Goal: Task Accomplishment & Management: Complete application form

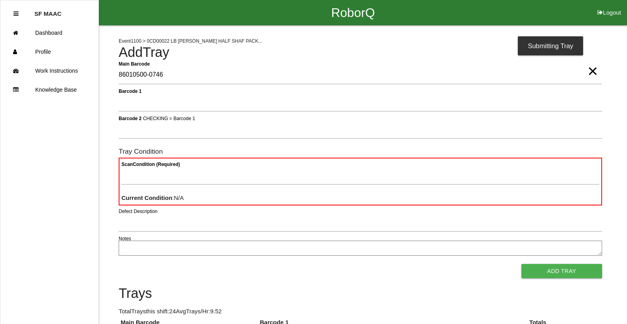
type Barcode "86010500-0746"
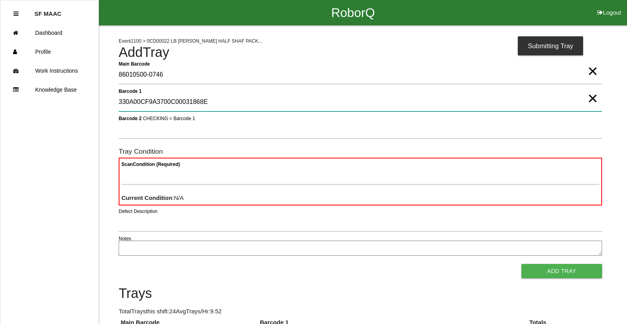
type 1 "330A00CF9A3700C00031868E"
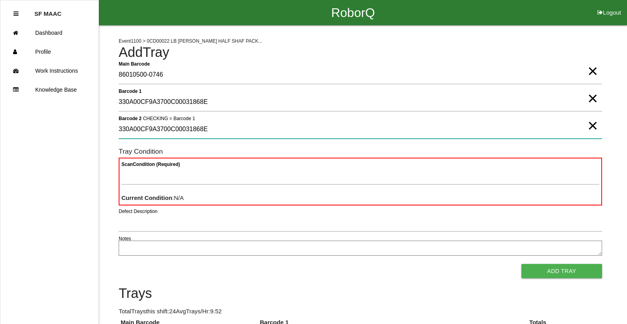
type 2 "330A00CF9A3700C00031868E"
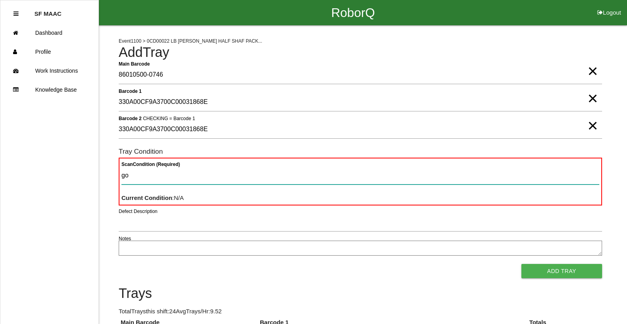
type Condition "goo"
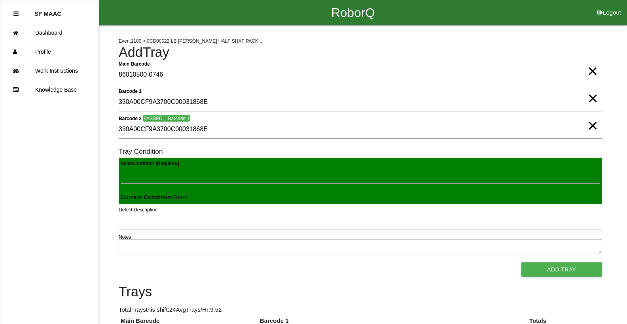
click at [521, 263] on button "Add Tray" at bounding box center [561, 270] width 81 height 14
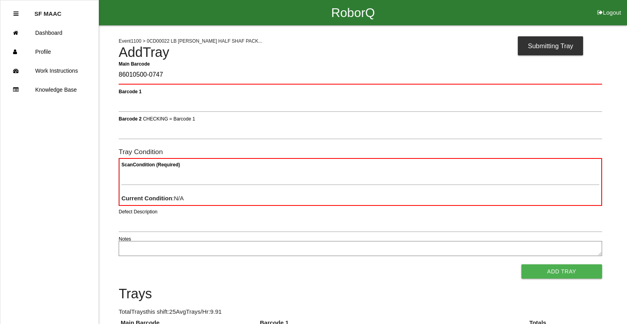
type Barcode "86010500-0747"
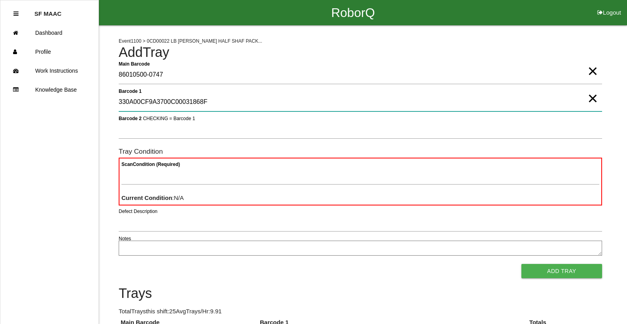
type 1 "330A00CF9A3700C00031868F"
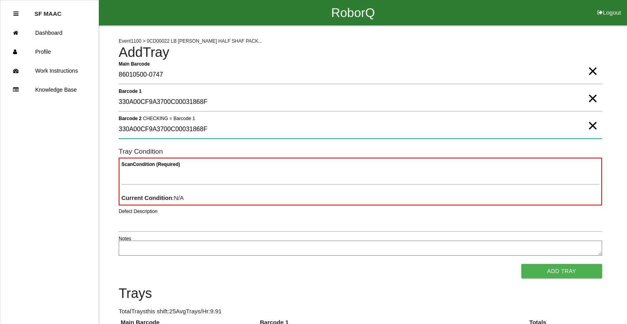
type 2 "330A00CF9A3700C00031868F"
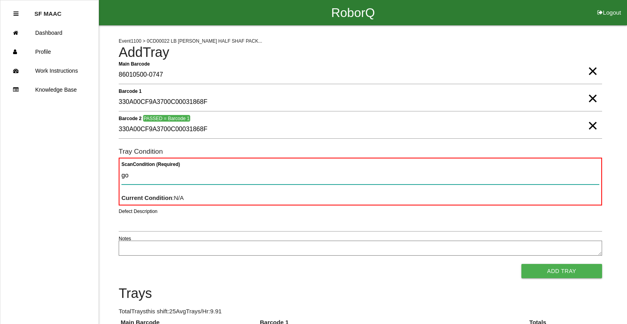
type Condition "goo"
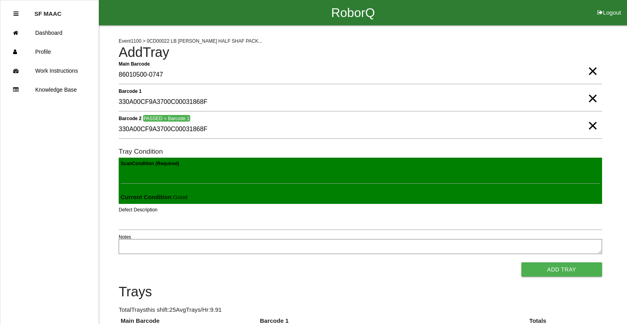
click at [521, 263] on button "Add Tray" at bounding box center [561, 270] width 81 height 14
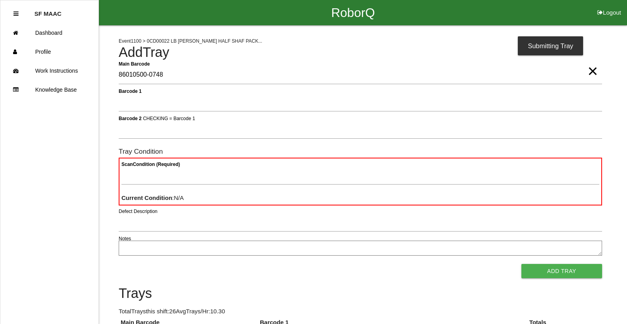
type Barcode "86010500-0748"
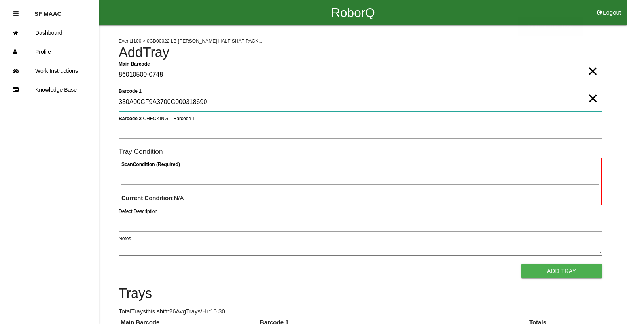
type 1 "330A00CF9A3700C000318690"
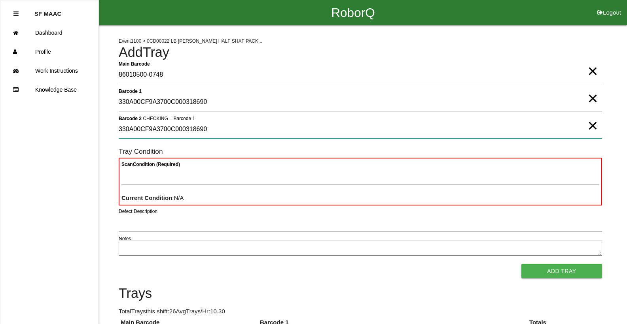
type 2 "330A00CF9A3700C000318690"
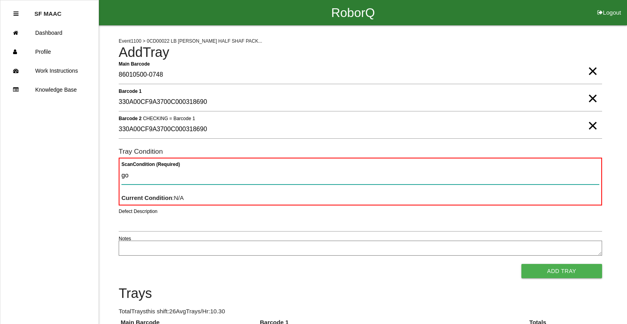
type Condition "goo"
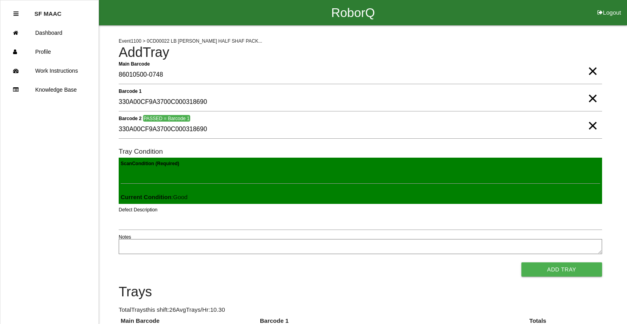
click at [521, 263] on button "Add Tray" at bounding box center [561, 270] width 81 height 14
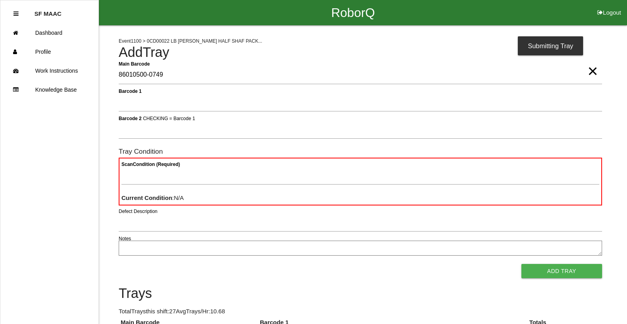
type Barcode "86010500-0749"
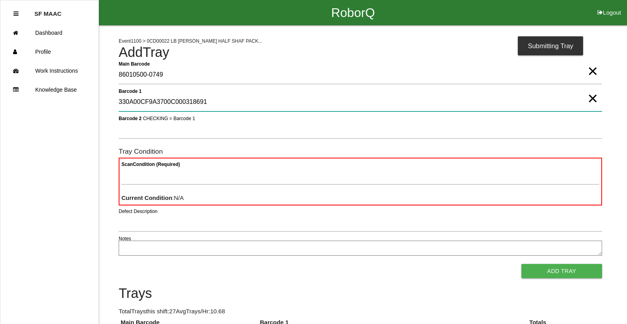
type 1 "330A00CF9A3700C000318691"
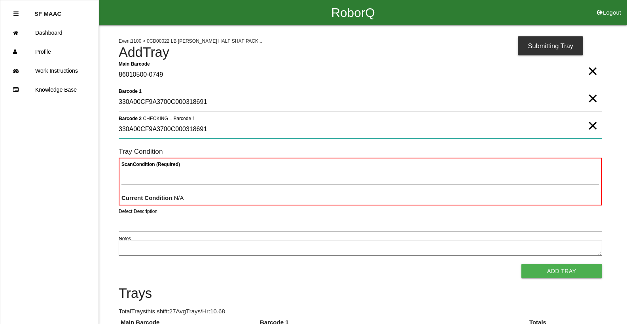
type 2 "330A00CF9A3700C000318691"
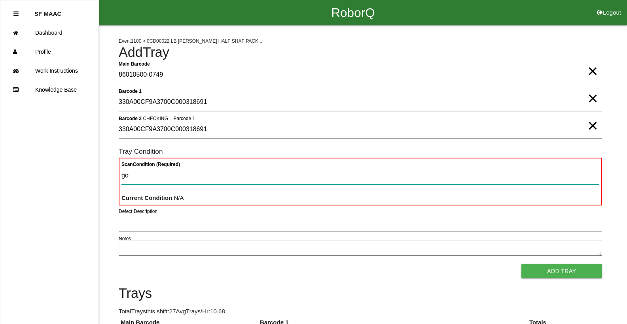
type Condition "goo"
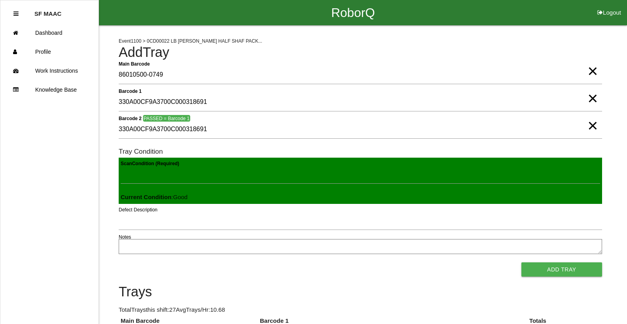
click at [521, 263] on button "Add Tray" at bounding box center [561, 270] width 81 height 14
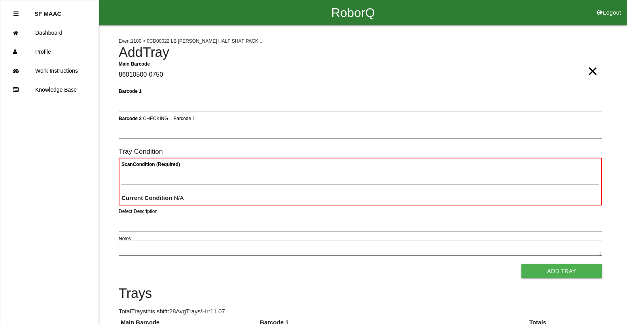
type Barcode "86010500-0750"
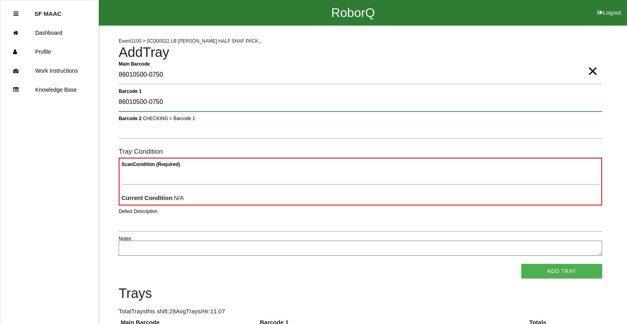
type 1 "86010500-0750"
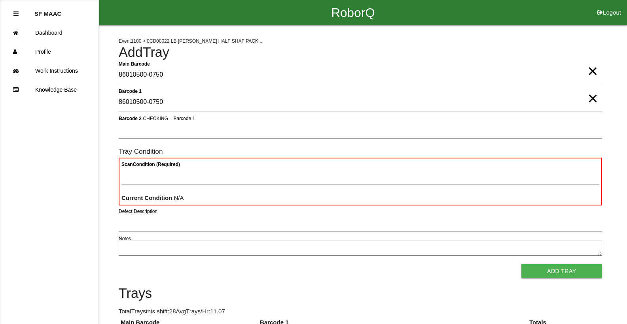
click at [591, 99] on span "×" at bounding box center [593, 91] width 10 height 16
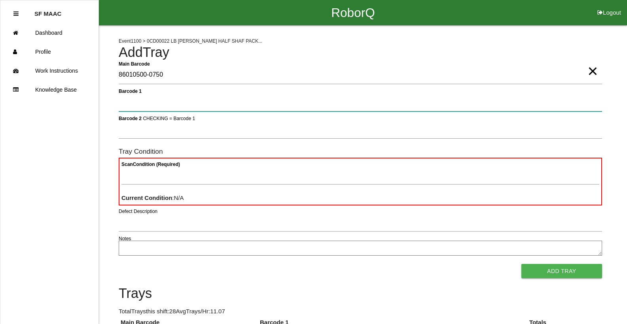
click at [591, 104] on 1 "Barcode 1" at bounding box center [360, 102] width 483 height 18
type 1 "330A00CF9A3700C000318692"
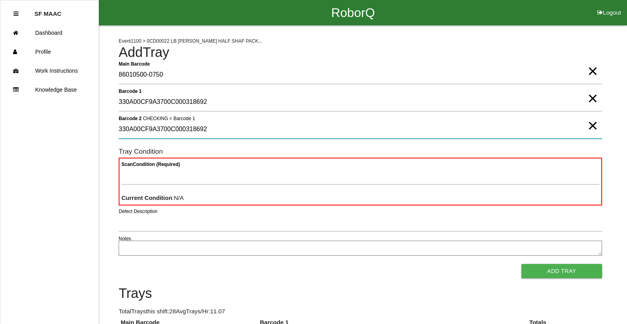
type 2 "330A00CF9A3700C000318692"
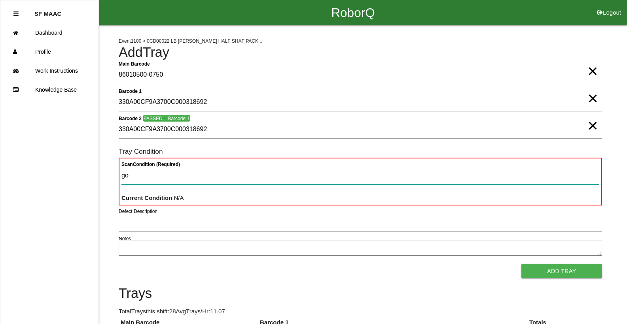
type Condition "goo"
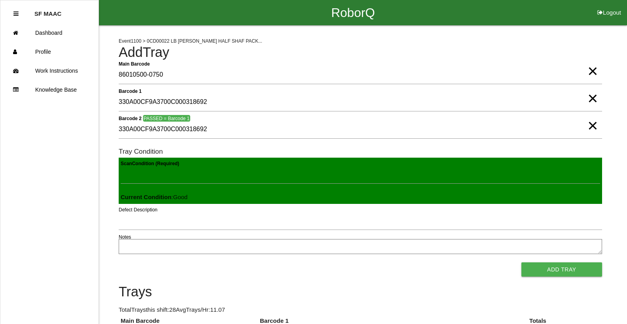
click at [521, 263] on button "Add Tray" at bounding box center [561, 270] width 81 height 14
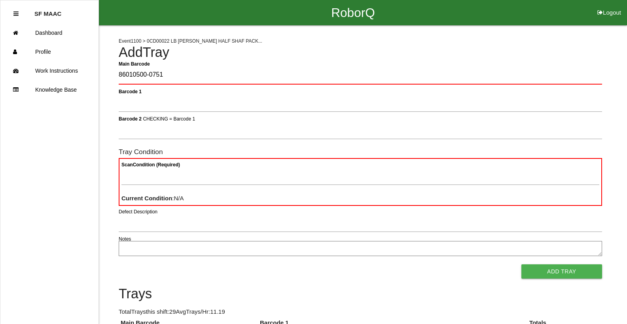
type Barcode "86010500-0751"
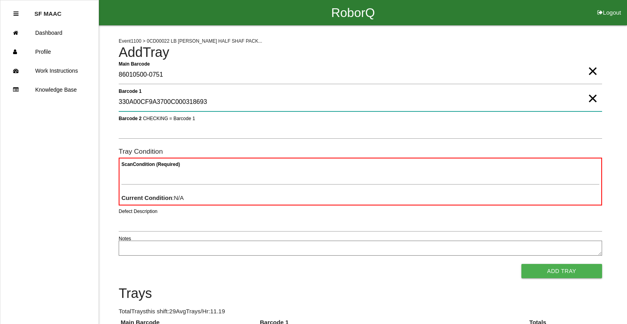
type 1 "330A00CF9A3700C000318693"
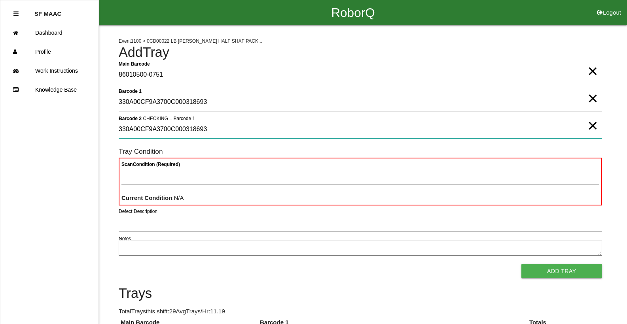
type 2 "330A00CF9A3700C000318693"
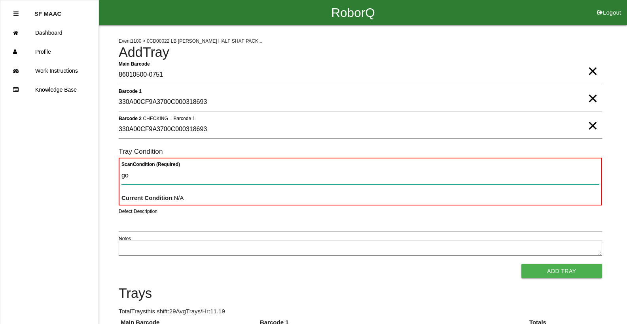
type Condition "goo"
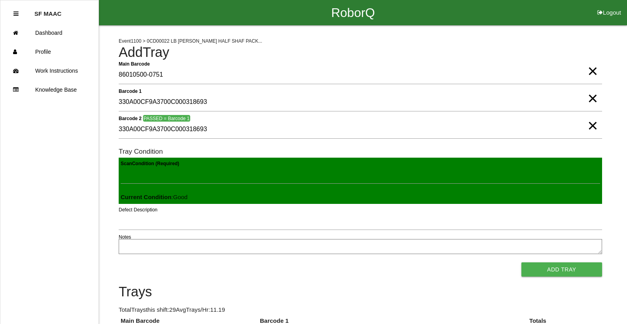
click at [521, 263] on button "Add Tray" at bounding box center [561, 270] width 81 height 14
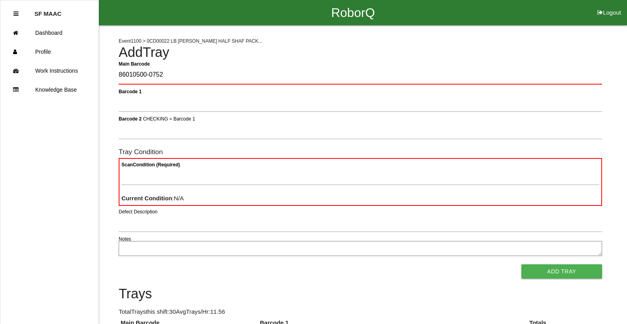
type Barcode "86010500-0752"
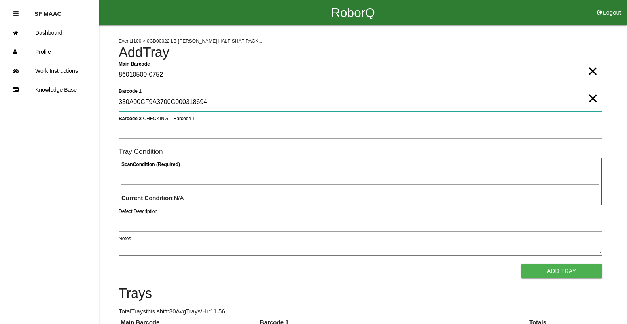
type 1 "330A00CF9A3700C000318694"
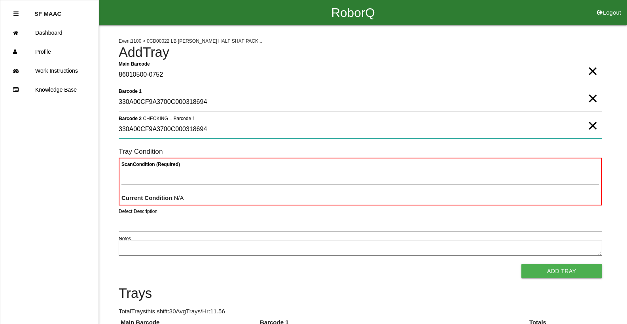
type 2 "330A00CF9A3700C000318694"
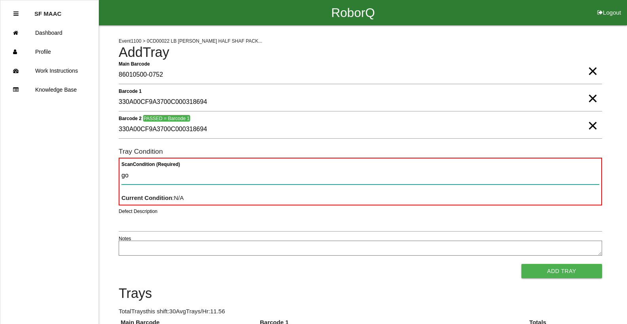
type Condition "goo"
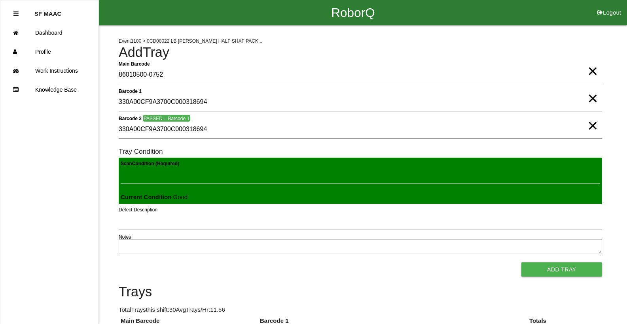
click at [521, 263] on button "Add Tray" at bounding box center [561, 270] width 81 height 14
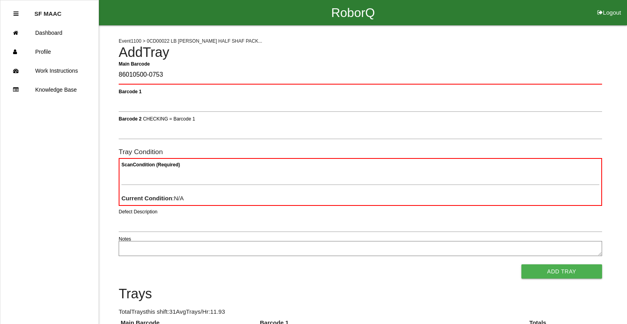
type Barcode "86010500-0753"
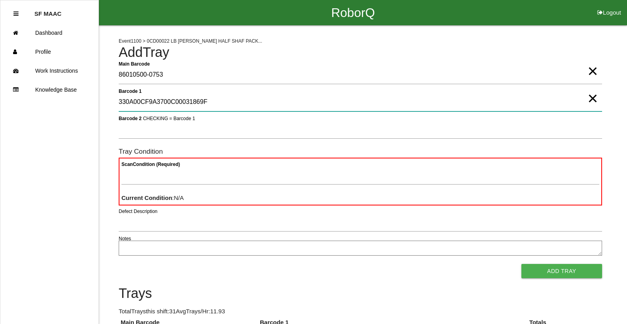
type 1 "330A00CF9A3700C00031869F"
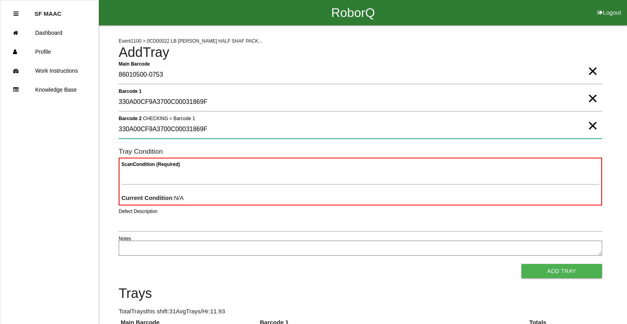
type 2 "330A00CF9A3700C00031869F"
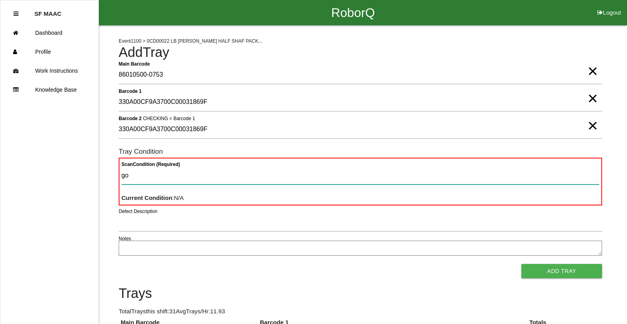
type Condition "goo"
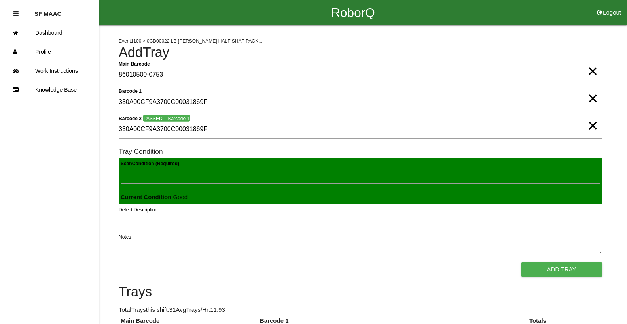
click at [521, 263] on button "Add Tray" at bounding box center [561, 270] width 81 height 14
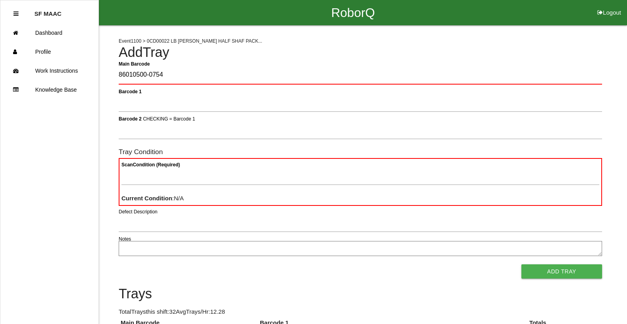
type Barcode "86010500-0754"
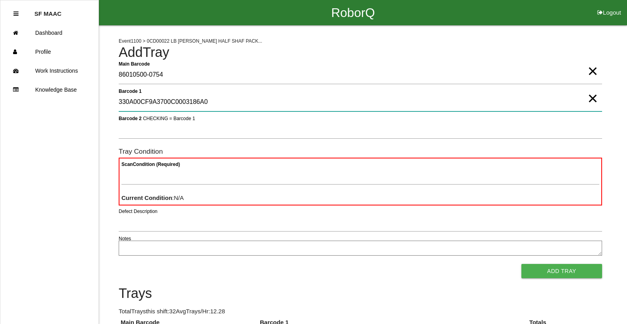
type 1 "330A00CF9A3700C0003186A0"
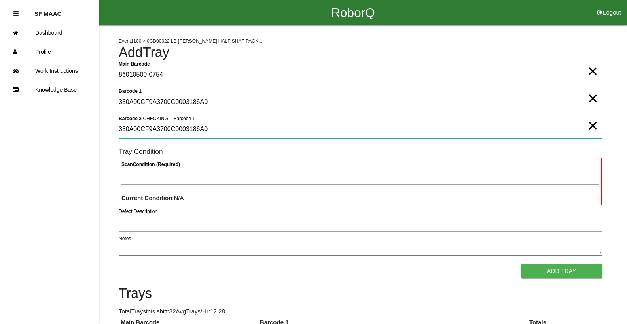
type 2 "330A00CF9A3700C0003186A0"
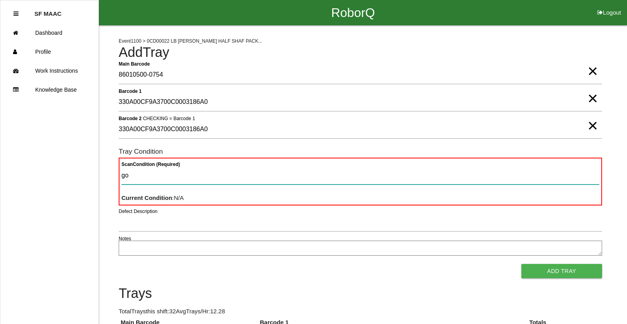
type Condition "goo"
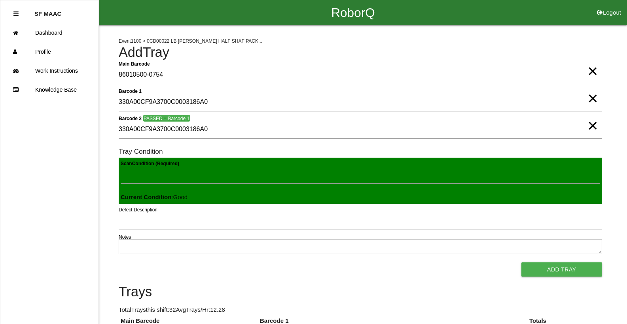
click at [521, 263] on button "Add Tray" at bounding box center [561, 270] width 81 height 14
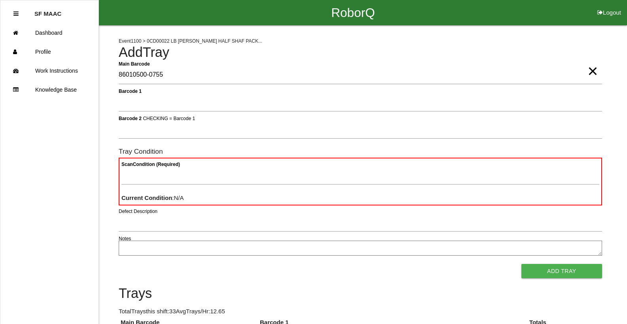
type Barcode "86010500-0755"
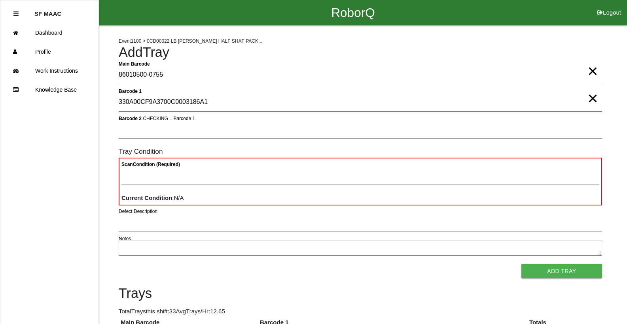
type 1 "330A00CF9A3700C0003186A1"
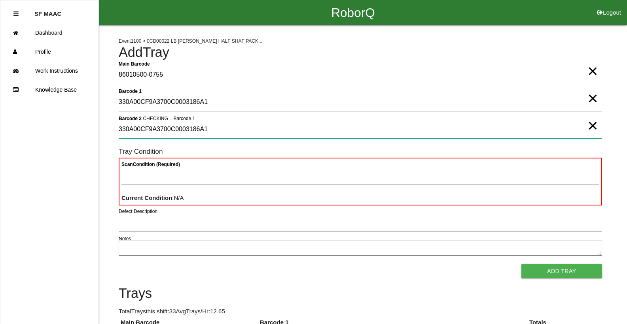
type 2 "330A00CF9A3700C0003186A1"
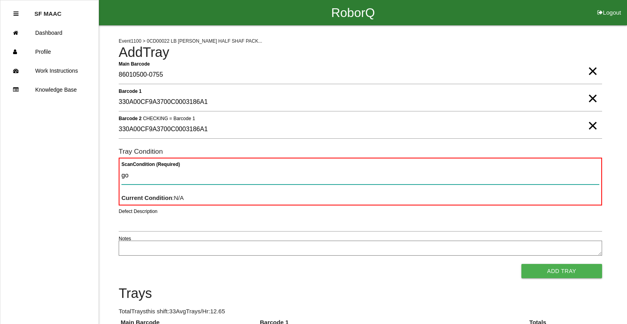
type Condition "goo"
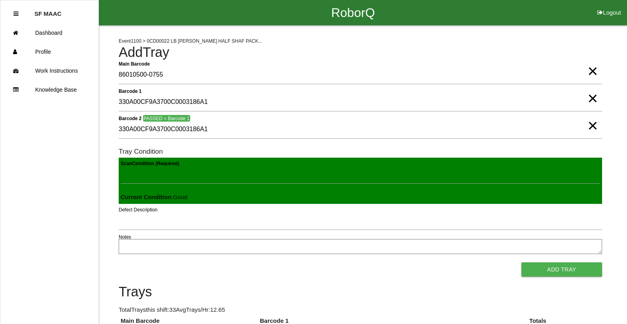
click at [521, 263] on button "Add Tray" at bounding box center [561, 270] width 81 height 14
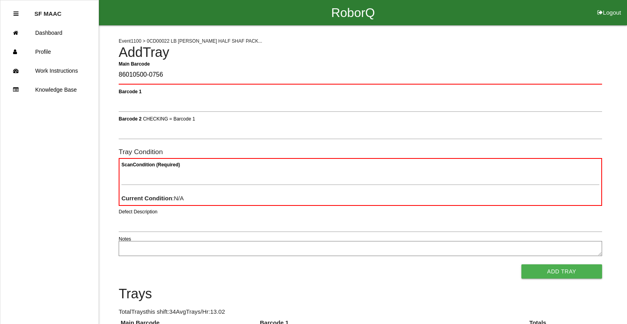
type Barcode "86010500-0756"
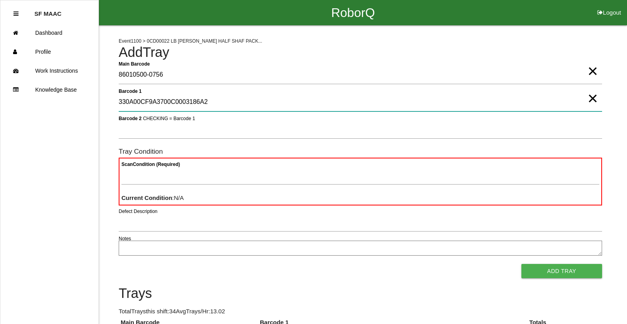
type 1 "330A00CF9A3700C0003186A2"
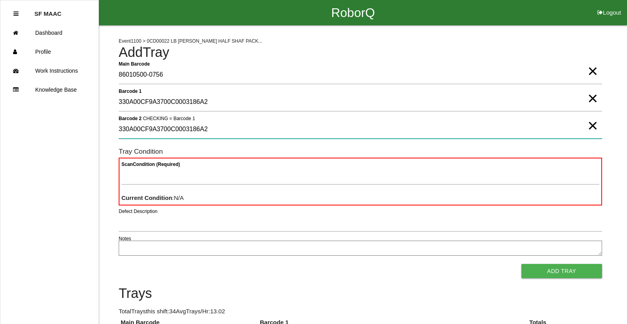
type 2 "330A00CF9A3700C0003186A2"
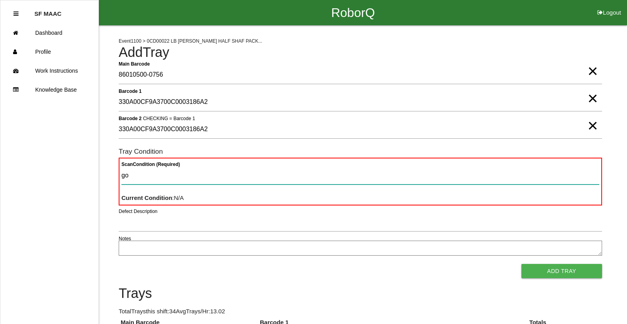
type Condition "goo"
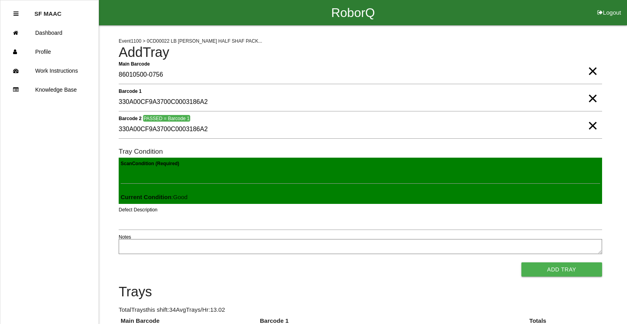
click at [521, 263] on button "Add Tray" at bounding box center [561, 270] width 81 height 14
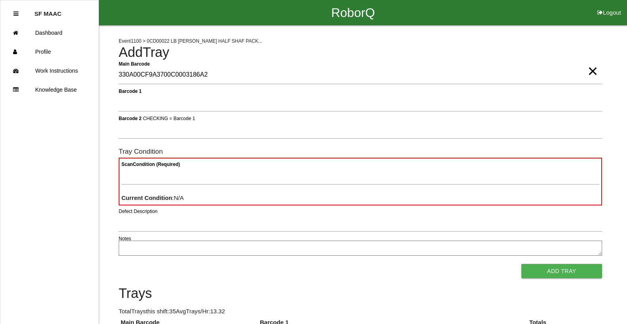
type Barcode "330A00CF9A3700C0003186A2"
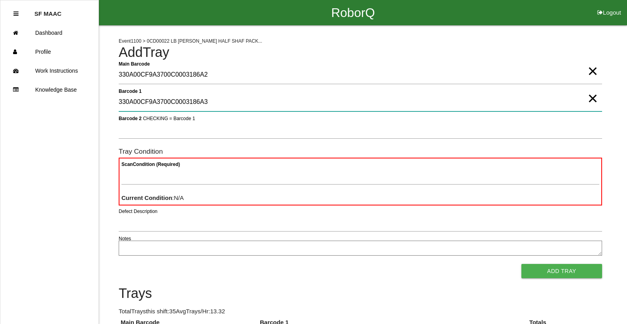
type 1 "330A00CF9A3700C0003186A3"
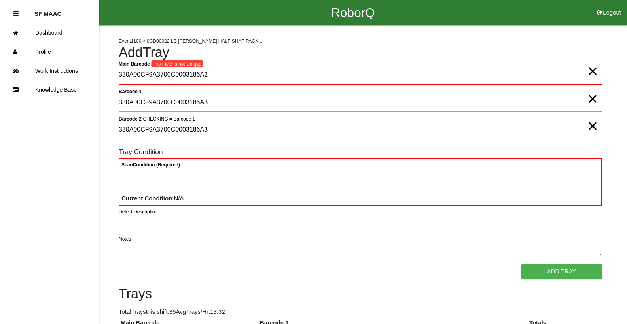
type 2 "330A00CF9A3700C0003186A3"
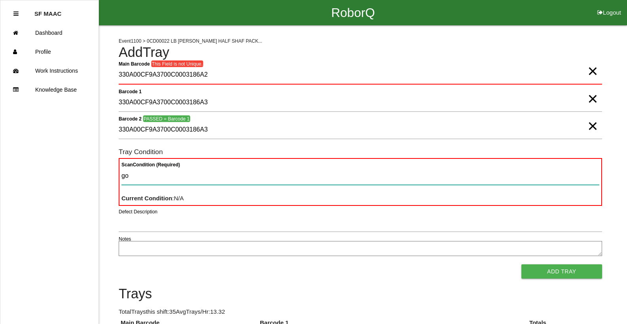
type Condition "goo"
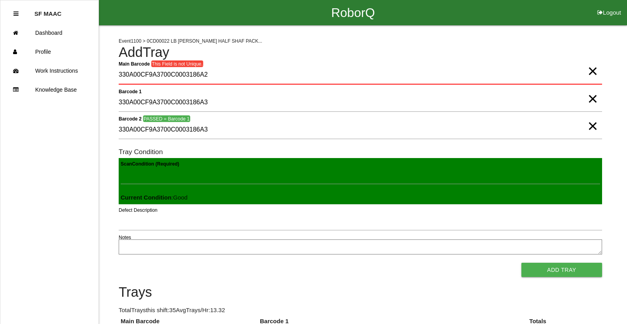
click at [521, 263] on button "Add Tray" at bounding box center [561, 270] width 81 height 14
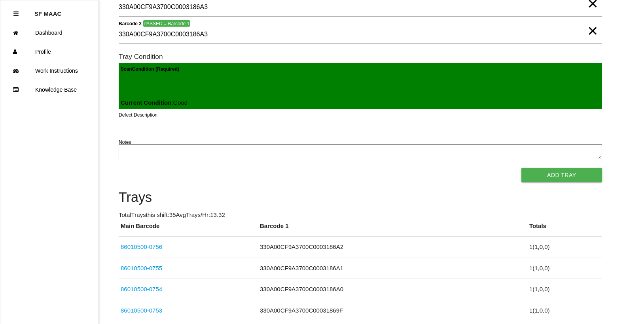
scroll to position [32, 0]
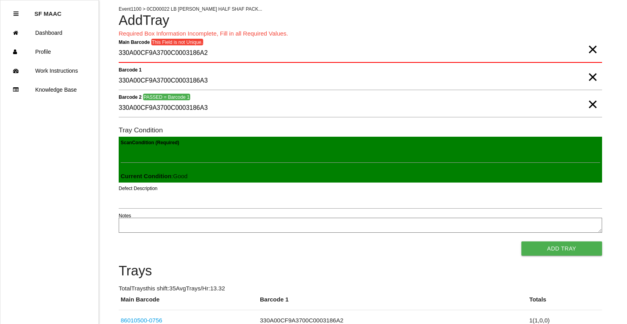
click at [595, 49] on span "×" at bounding box center [593, 42] width 10 height 16
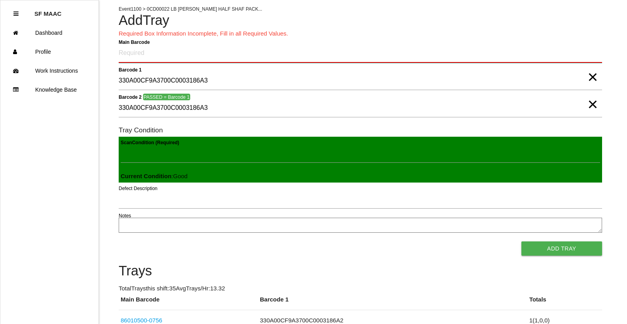
click at [595, 49] on Barcode "Main Barcode" at bounding box center [360, 53] width 483 height 19
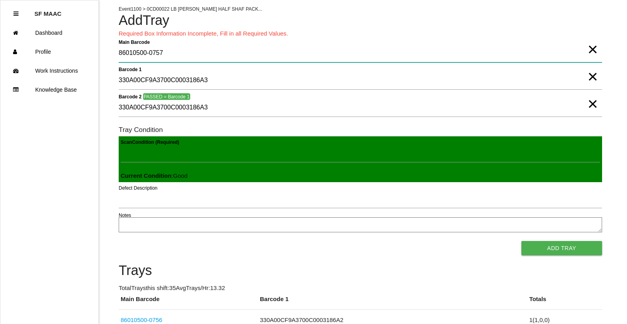
type Barcode "86010500-0757"
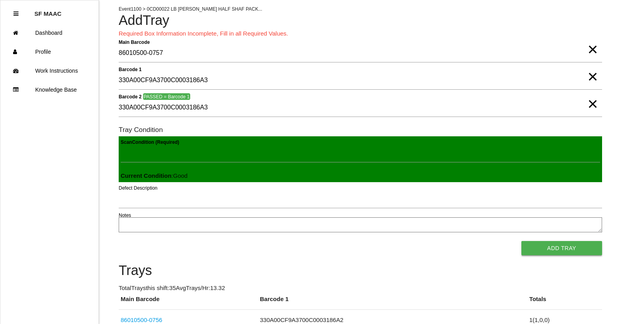
click at [571, 248] on button "Add Tray" at bounding box center [561, 248] width 81 height 14
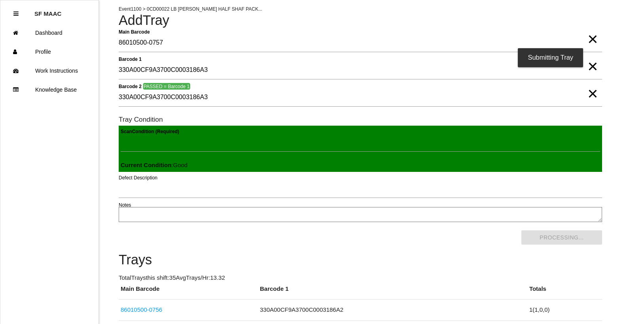
scroll to position [0, 0]
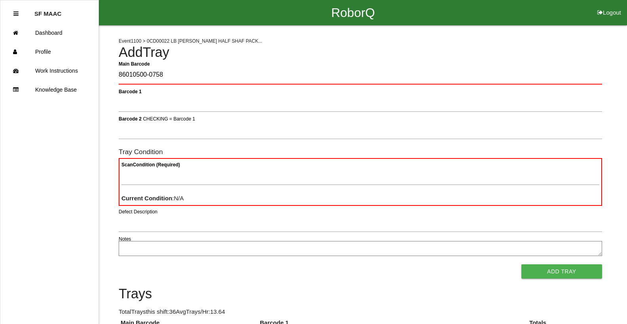
type Barcode "86010500-0758"
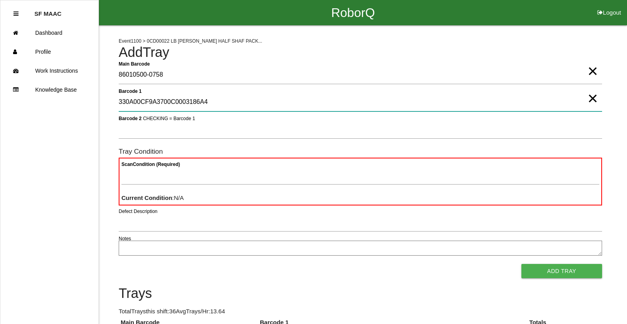
type 1 "330A00CF9A3700C0003186A4"
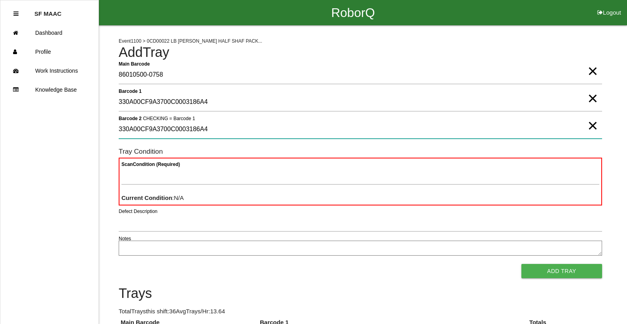
type 2 "330A00CF9A3700C0003186A4"
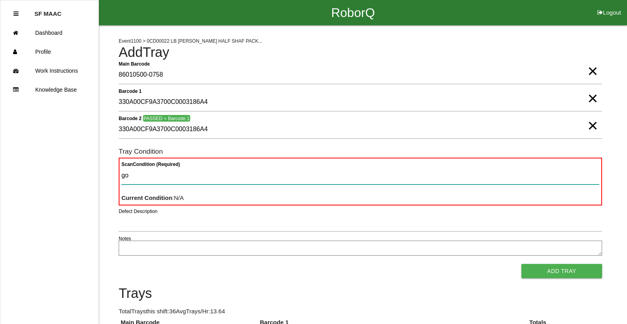
type Condition "goo"
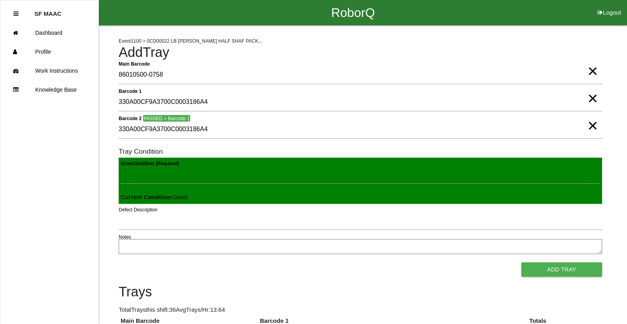
click at [521, 263] on button "Add Tray" at bounding box center [561, 270] width 81 height 14
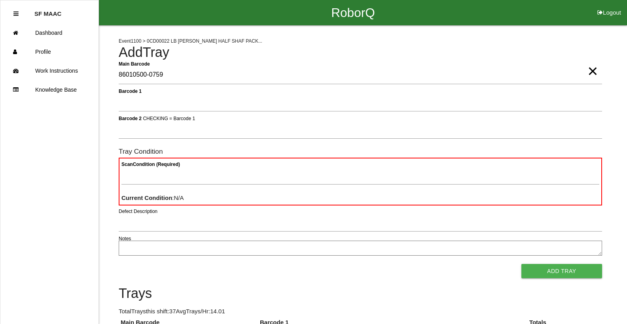
type Barcode "86010500-0759"
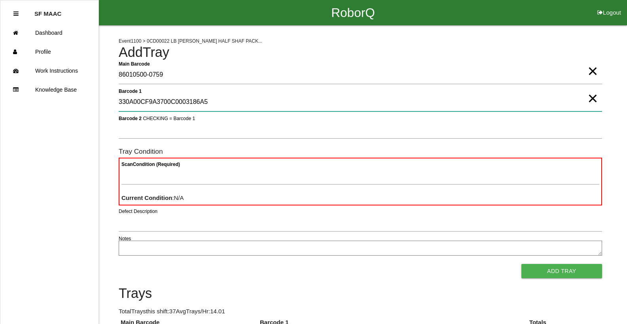
type 1 "330A00CF9A3700C0003186A5"
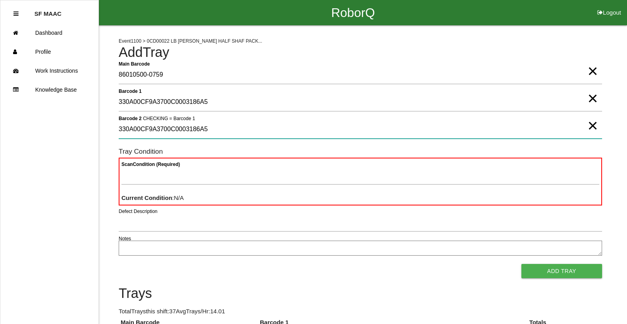
type 2 "330A00CF9A3700C0003186A5"
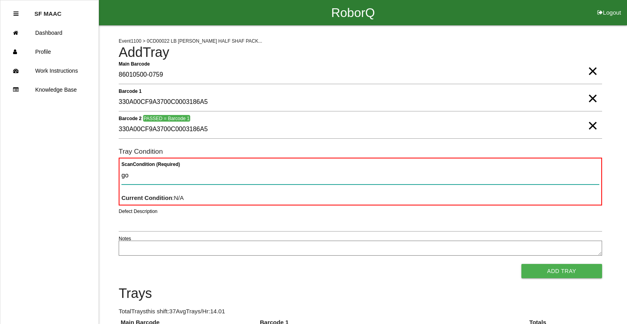
type Condition "goo"
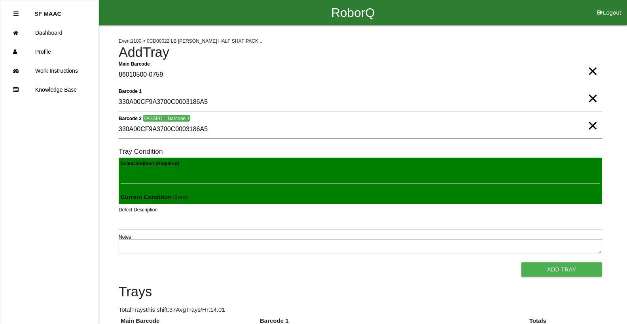
click at [521, 263] on button "Add Tray" at bounding box center [561, 270] width 81 height 14
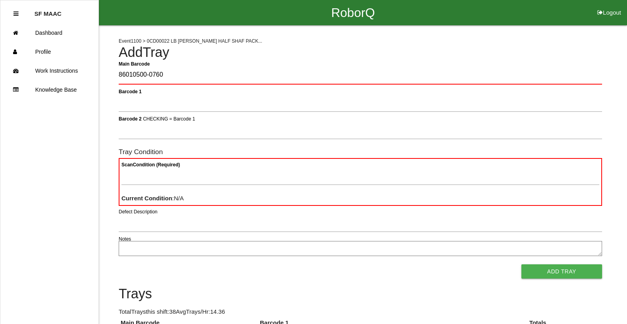
type Barcode "86010500-0760"
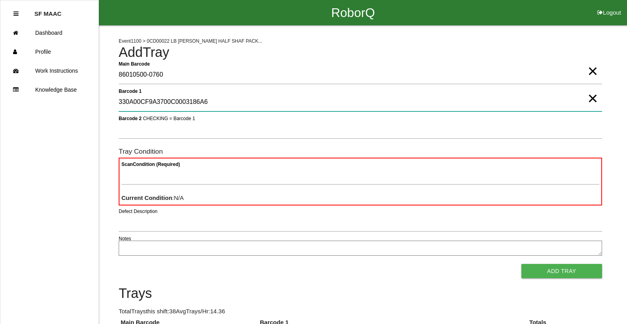
type 1 "330A00CF9A3700C0003186A6"
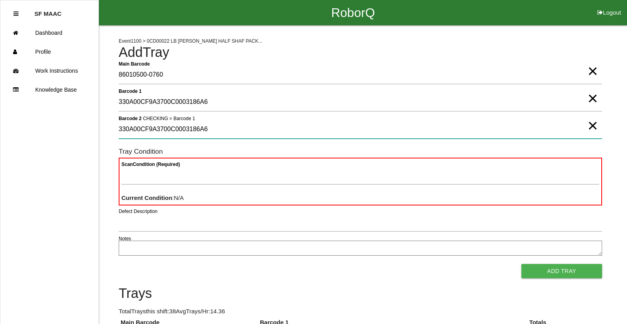
type 2 "330A00CF9A3700C0003186A6"
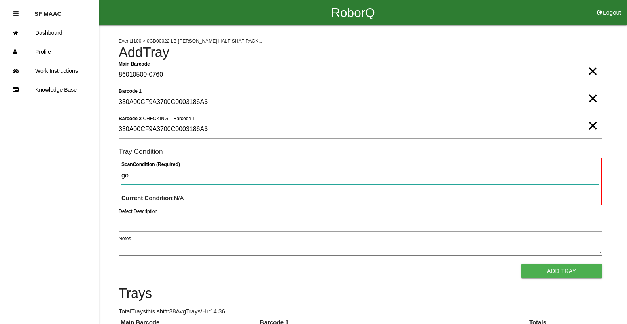
type Condition "goo"
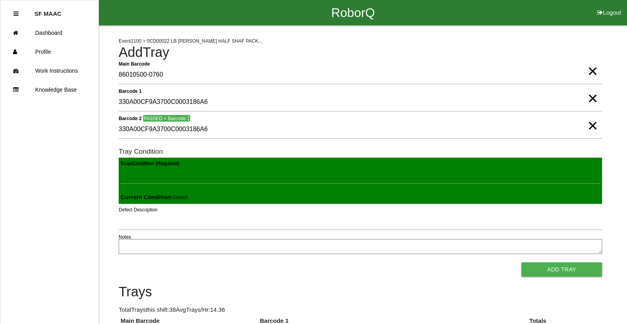
click at [521, 263] on button "Add Tray" at bounding box center [561, 270] width 81 height 14
